Goal: Task Accomplishment & Management: Manage account settings

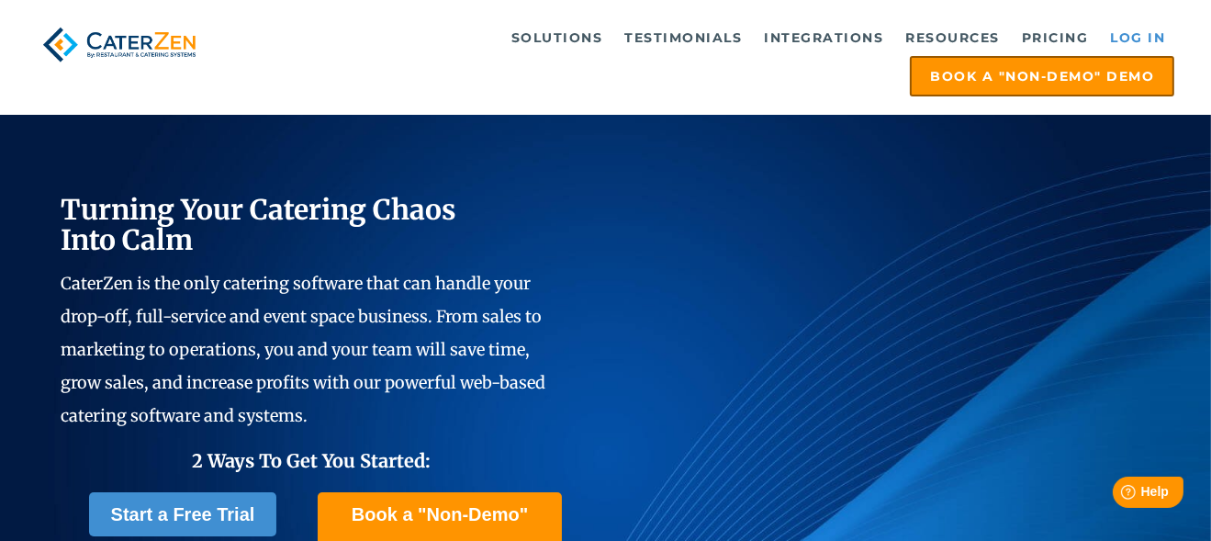
click at [1144, 38] on link "Log in" at bounding box center [1137, 37] width 73 height 37
click at [1136, 31] on link "Log in" at bounding box center [1137, 37] width 73 height 37
click at [1131, 38] on link "Log in" at bounding box center [1137, 37] width 73 height 37
